Goal: Task Accomplishment & Management: Manage account settings

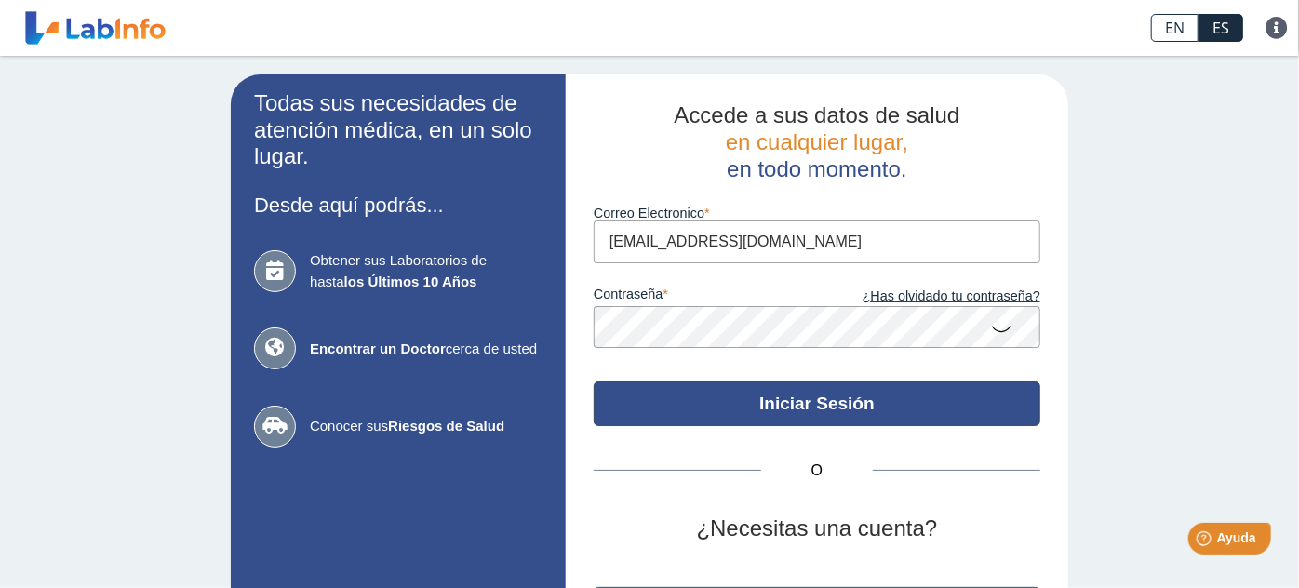
type input "[EMAIL_ADDRESS][DOMAIN_NAME]"
click at [844, 415] on button "Iniciar Sesión" at bounding box center [817, 404] width 447 height 45
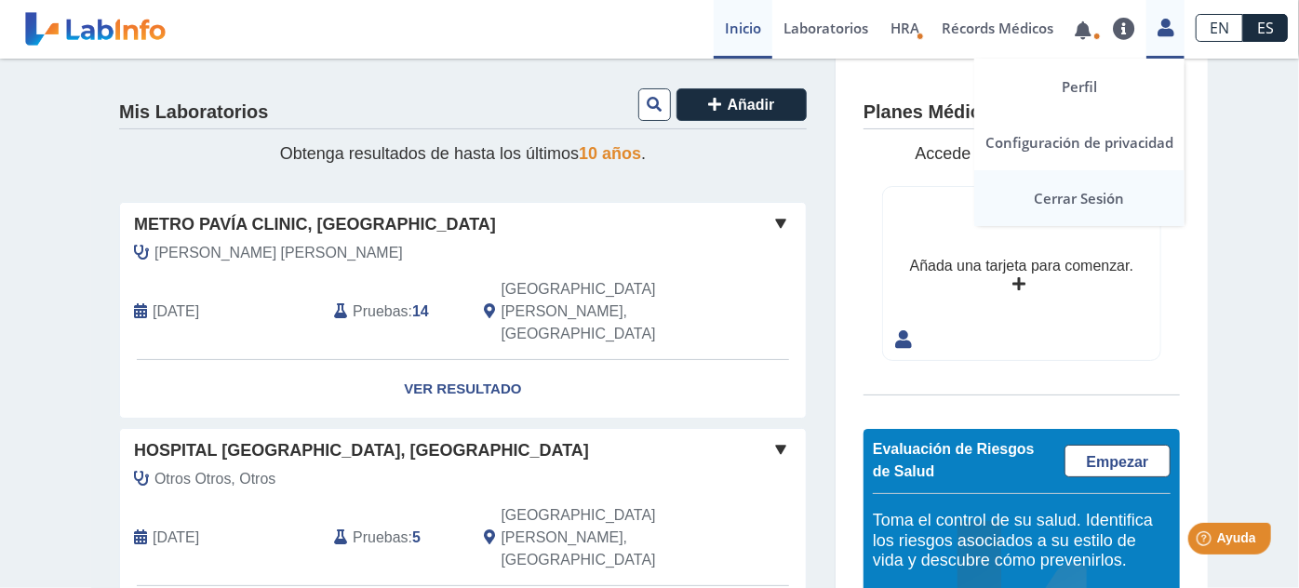
click at [1101, 185] on link "Cerrar Sesión" at bounding box center [1080, 198] width 210 height 56
